Goal: Task Accomplishment & Management: Manage account settings

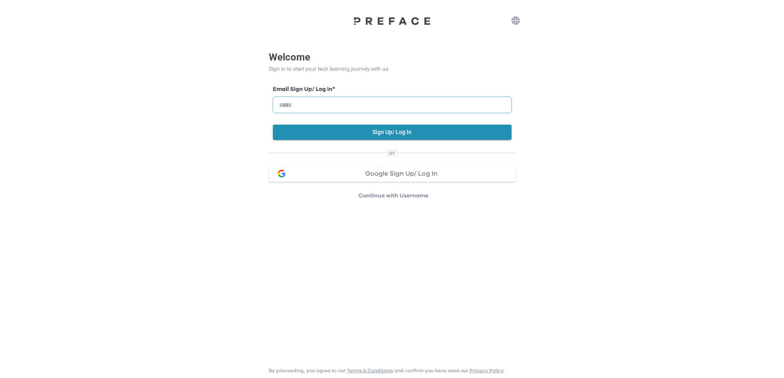
click at [317, 104] on input "email" at bounding box center [392, 105] width 239 height 16
type input "**********"
click at [401, 135] on button "Sign Up/ Log In" at bounding box center [392, 132] width 239 height 15
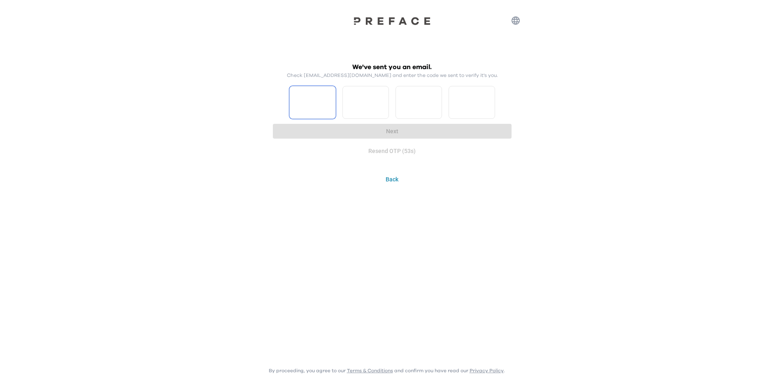
click at [307, 111] on input "Please enter OTP character 1" at bounding box center [312, 102] width 46 height 33
type input "*"
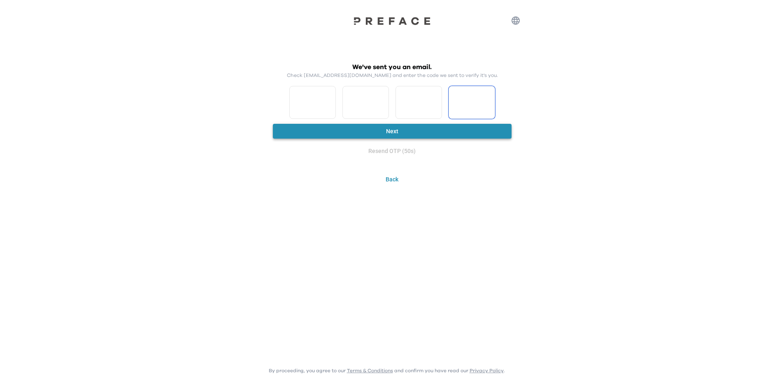
type input "*"
click at [323, 127] on button "Next" at bounding box center [392, 131] width 239 height 15
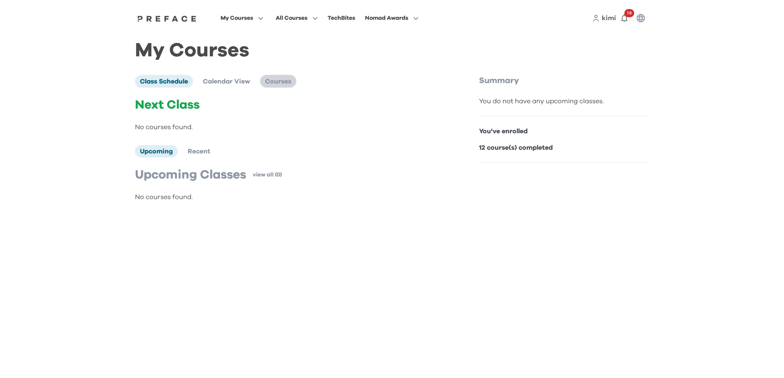
click at [287, 84] on span "Courses" at bounding box center [278, 81] width 26 height 7
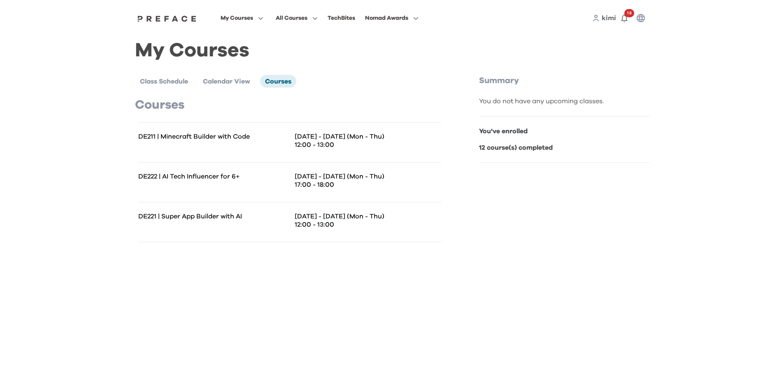
click at [336, 224] on p "12:00 - 13:00" at bounding box center [368, 225] width 146 height 8
click at [211, 214] on p "DE221 | Super App Builder with AI" at bounding box center [213, 216] width 151 height 8
click at [202, 222] on div "DE221 | Super App Builder with AI" at bounding box center [213, 222] width 151 height 20
click at [471, 212] on div "Class Schedule Calendar View Courses Courses DE211 | Minecraft Builder with Cod…" at bounding box center [306, 158] width 342 height 167
click at [517, 133] on p "You've enrolled" at bounding box center [564, 131] width 170 height 10
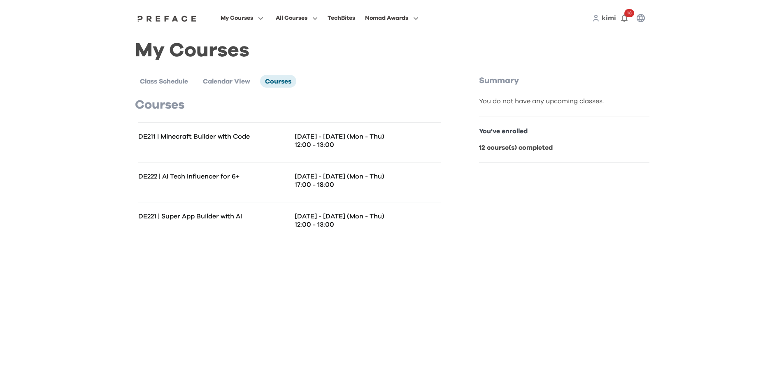
click at [526, 149] on b "12 course(s) completed" at bounding box center [516, 147] width 74 height 7
click at [221, 77] on span at bounding box center [241, 74] width 77 height 23
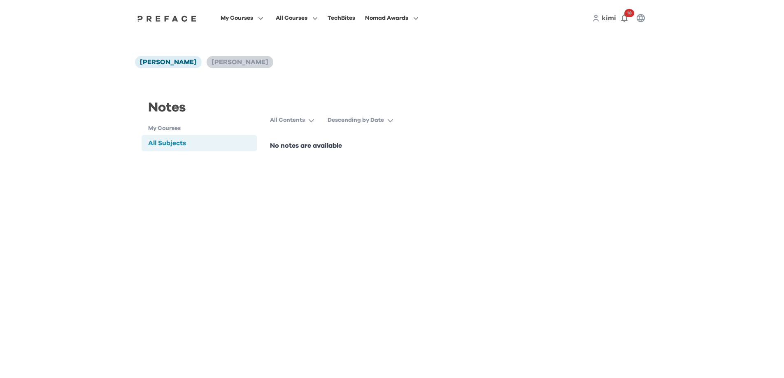
click at [211, 65] on span "[PERSON_NAME]" at bounding box center [239, 62] width 57 height 7
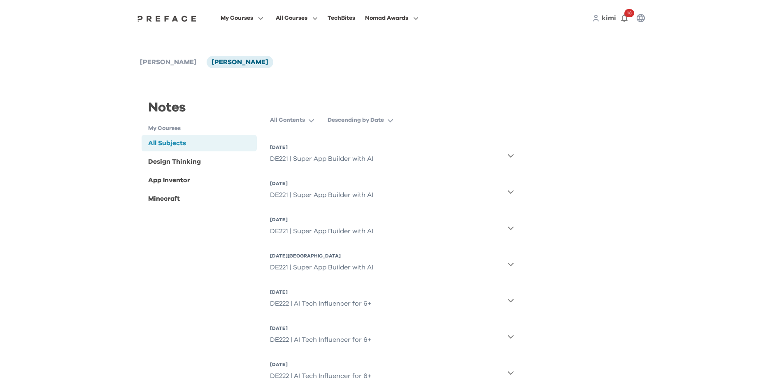
click at [310, 160] on div "DE221 | Super App Builder with AI" at bounding box center [321, 159] width 103 height 16
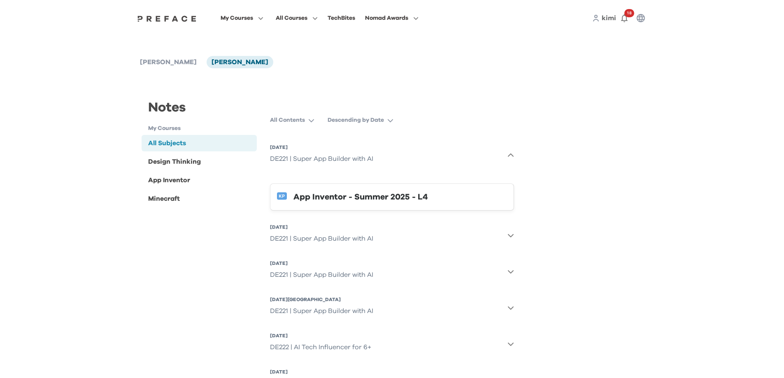
click at [326, 203] on div "App Inventor - Summer 2025 - L4" at bounding box center [400, 196] width 214 height 13
click at [171, 201] on div "Minecraft" at bounding box center [164, 199] width 32 height 10
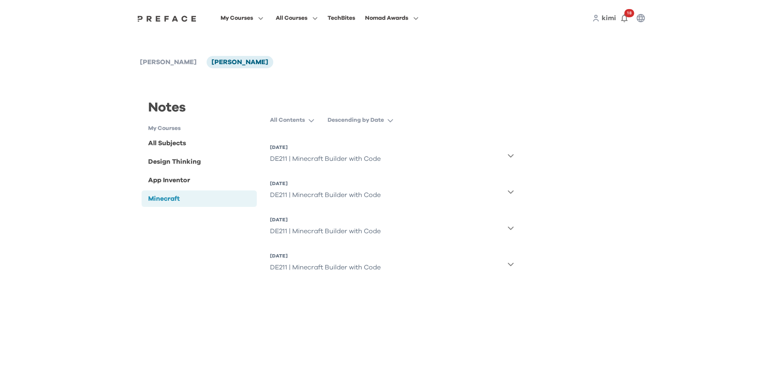
click at [358, 272] on div "DE211 | Minecraft Builder with Code" at bounding box center [325, 267] width 111 height 16
click at [359, 232] on div "DE211 | Minecraft Builder with Code" at bounding box center [325, 231] width 111 height 16
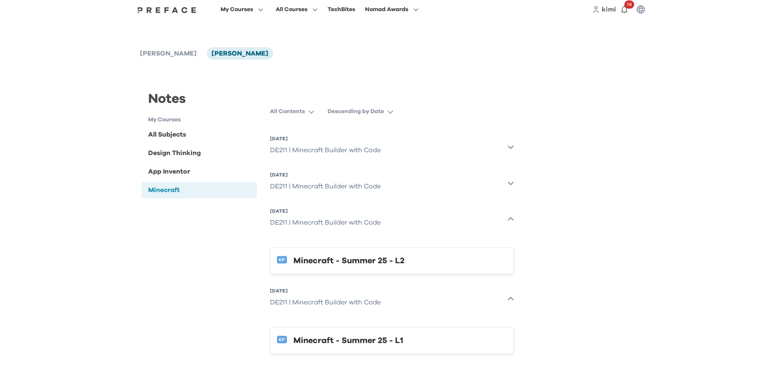
scroll to position [11, 0]
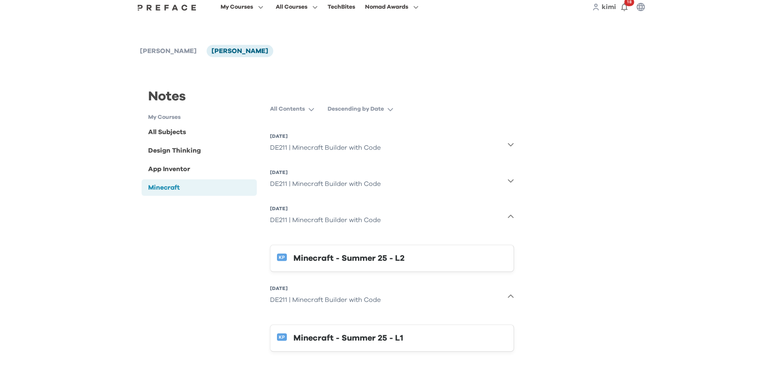
click at [375, 340] on div "Minecraft - Summer 25 - L1" at bounding box center [400, 338] width 214 height 13
